Goal: Task Accomplishment & Management: Manage account settings

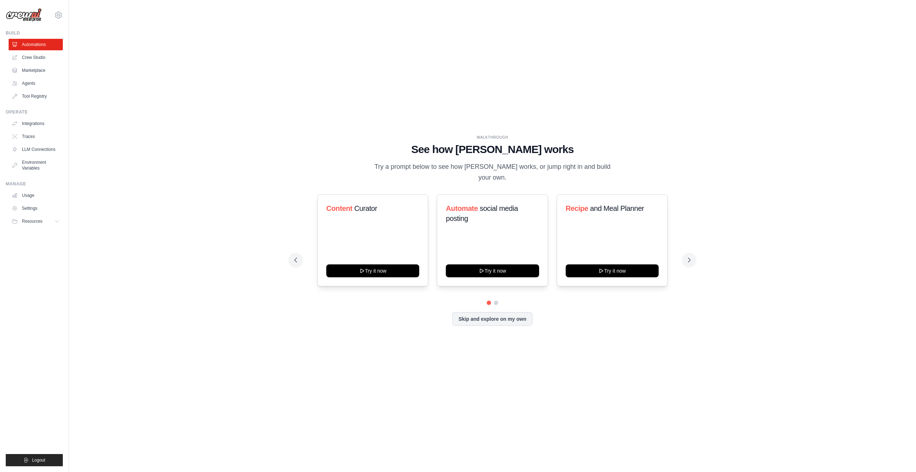
click at [525, 229] on div "Automate social media posting" at bounding box center [492, 216] width 93 height 26
click at [38, 148] on link "LLM Connections" at bounding box center [36, 149] width 54 height 11
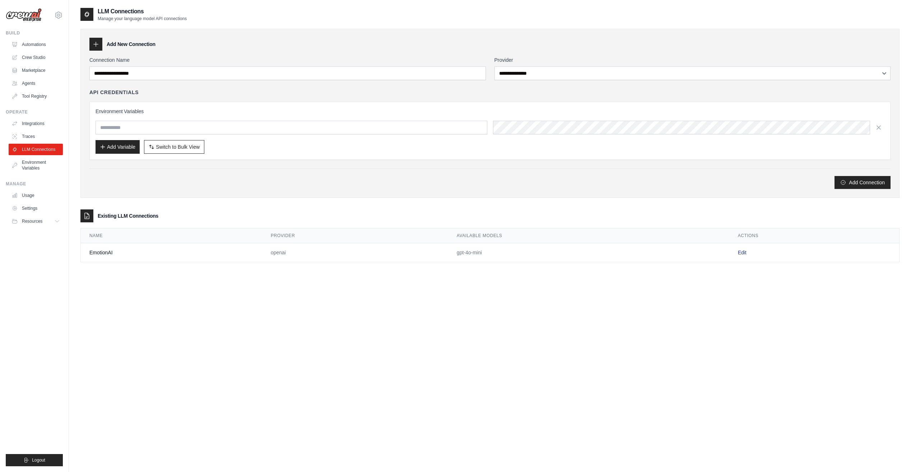
click at [741, 252] on link "Edit" at bounding box center [742, 252] width 9 height 6
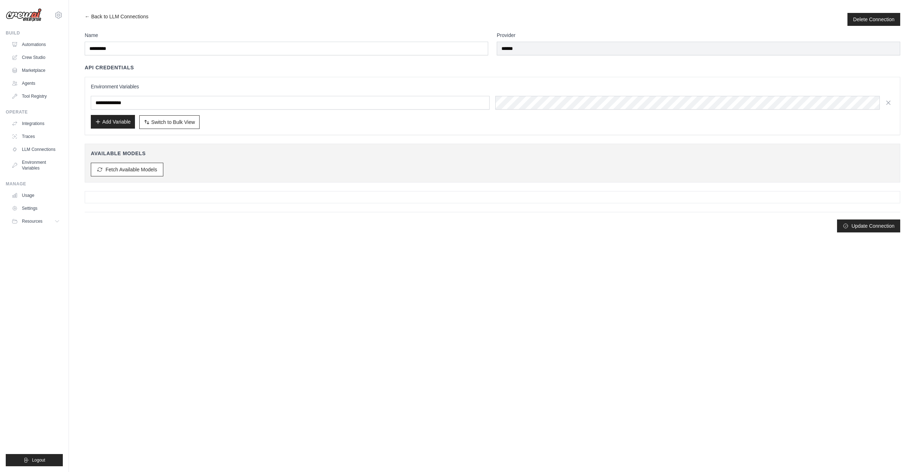
click at [118, 119] on button "Add Variable" at bounding box center [113, 122] width 44 height 14
click at [136, 102] on input "**********" at bounding box center [290, 103] width 399 height 14
click at [34, 164] on link "Environment Variables" at bounding box center [36, 164] width 54 height 17
click at [116, 122] on button "Add Variable" at bounding box center [113, 122] width 44 height 14
click at [117, 123] on button "Add Variable" at bounding box center [113, 122] width 44 height 14
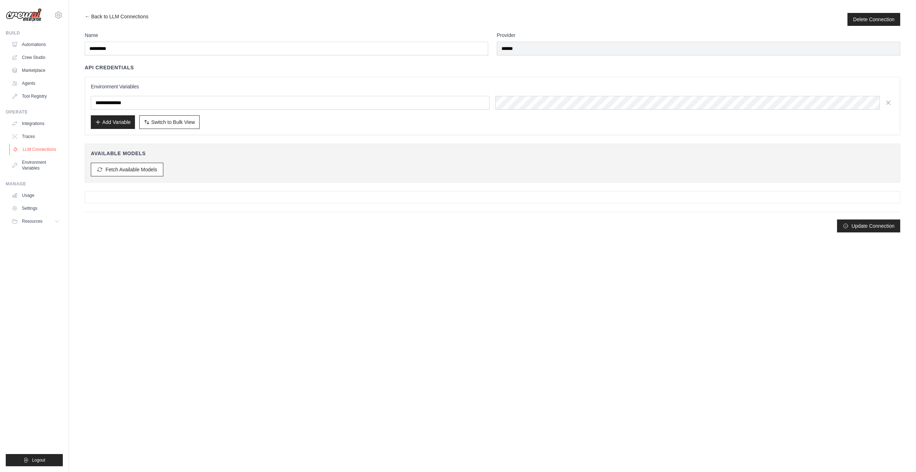
click at [36, 152] on link "LLM Connections" at bounding box center [36, 149] width 54 height 11
